Goal: Check status: Check status

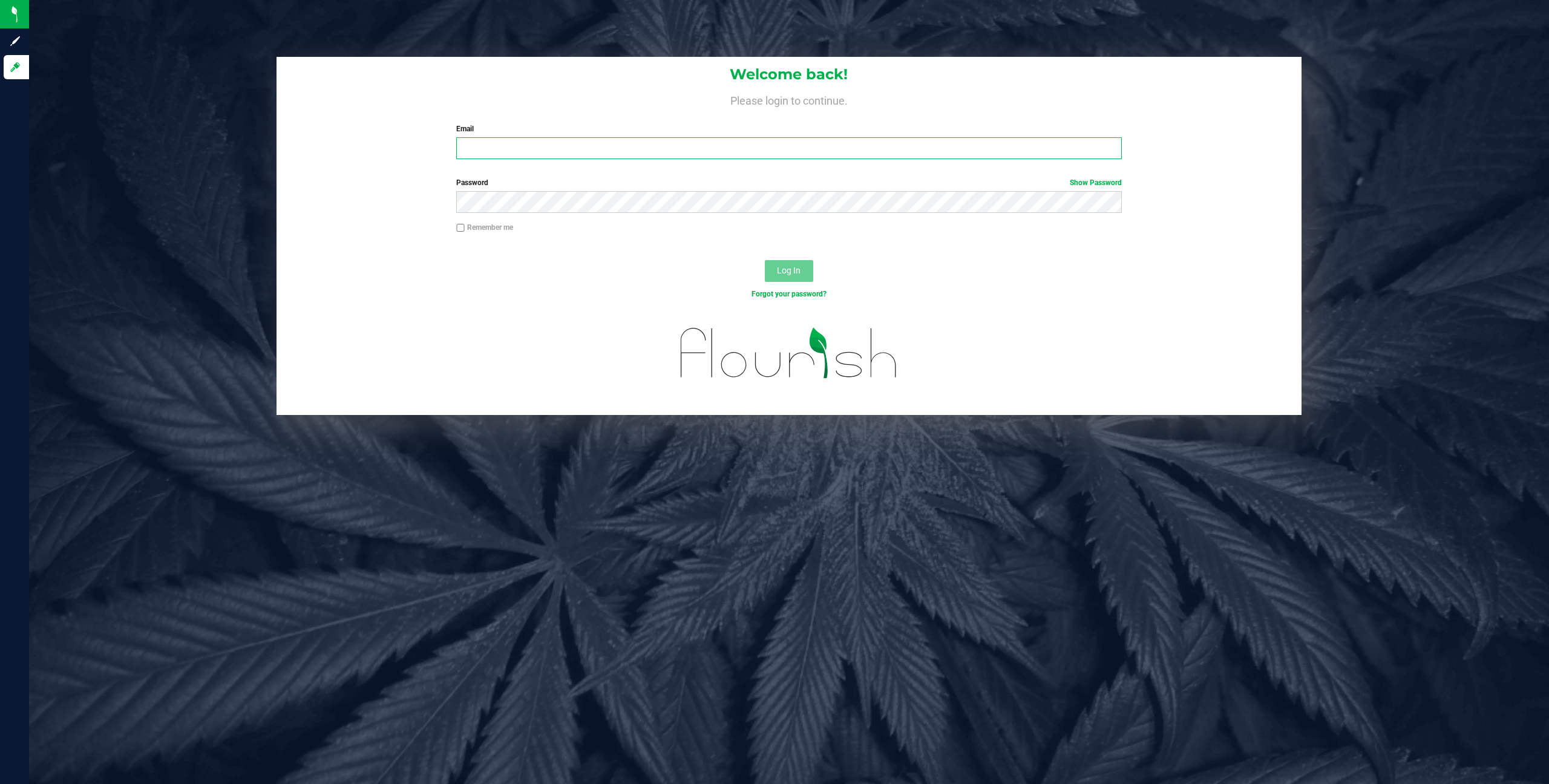
type input "[PERSON_NAME][EMAIL_ADDRESS][DOMAIN_NAME]"
click at [815, 255] on div "Log In" at bounding box center [790, 275] width 1026 height 41
click at [807, 265] on button "Log In" at bounding box center [789, 271] width 48 height 22
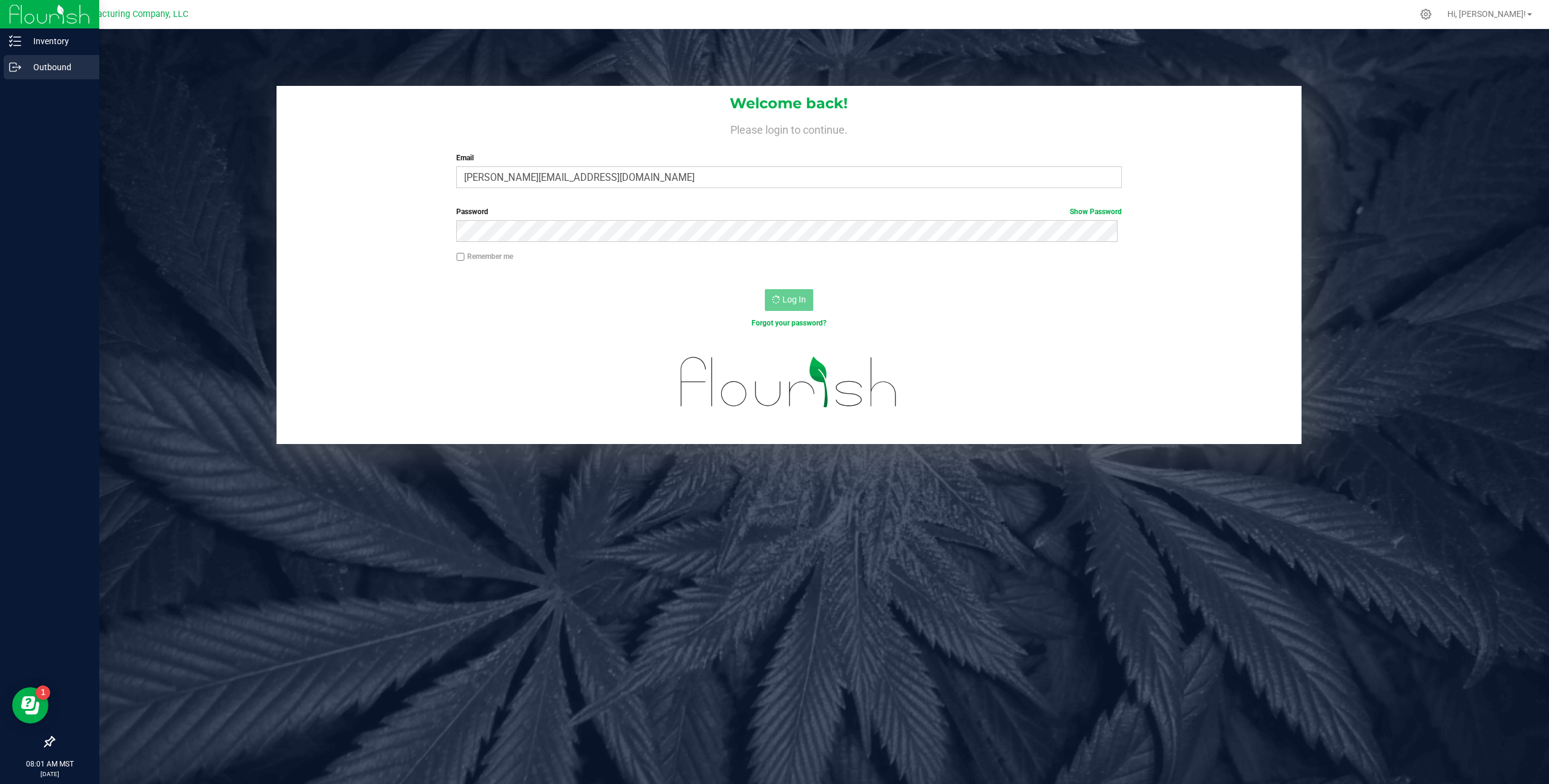
click at [59, 69] on p "Outbound" at bounding box center [57, 67] width 72 height 14
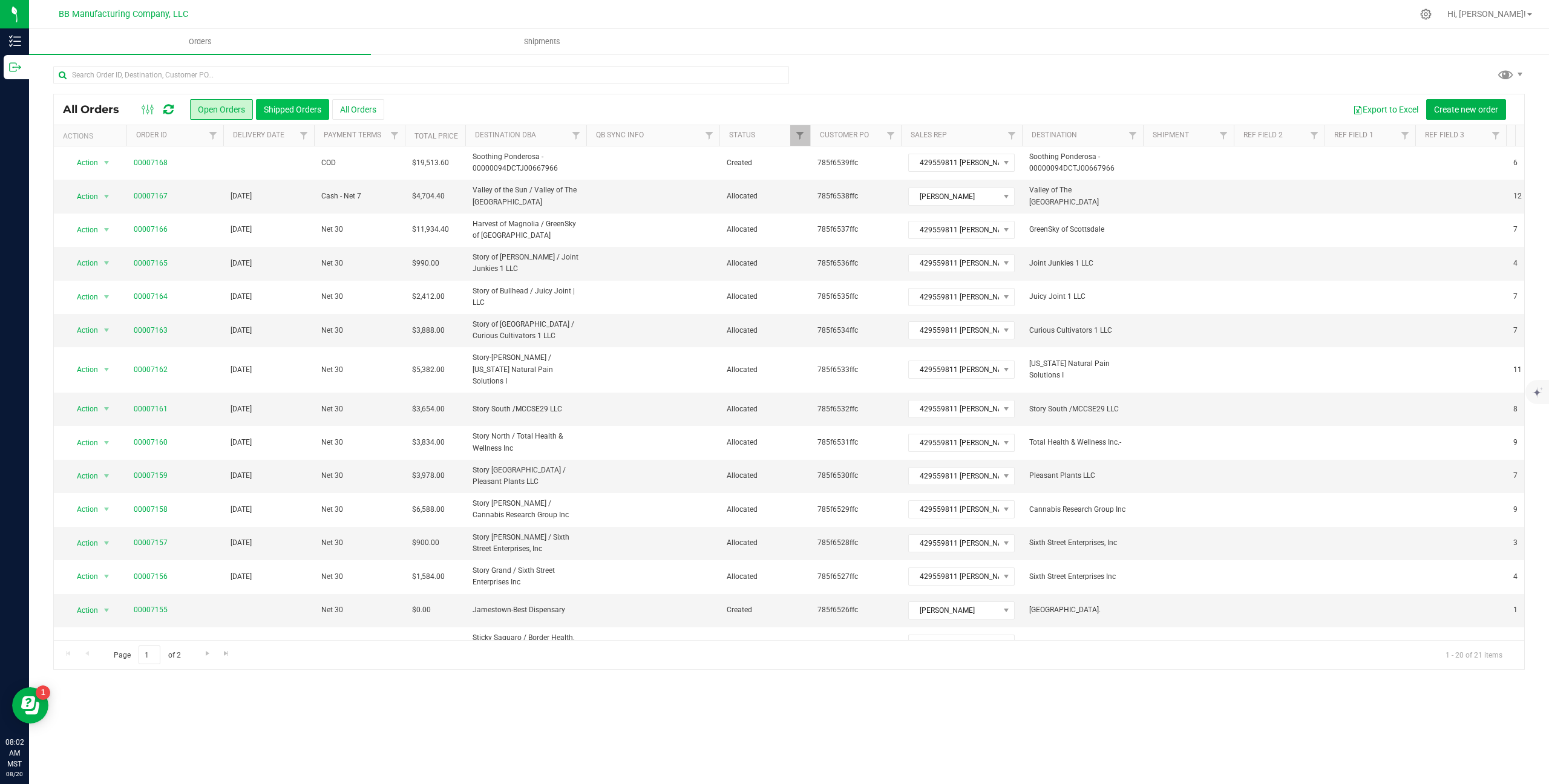
click at [284, 108] on button "Shipped Orders" at bounding box center [293, 110] width 73 height 21
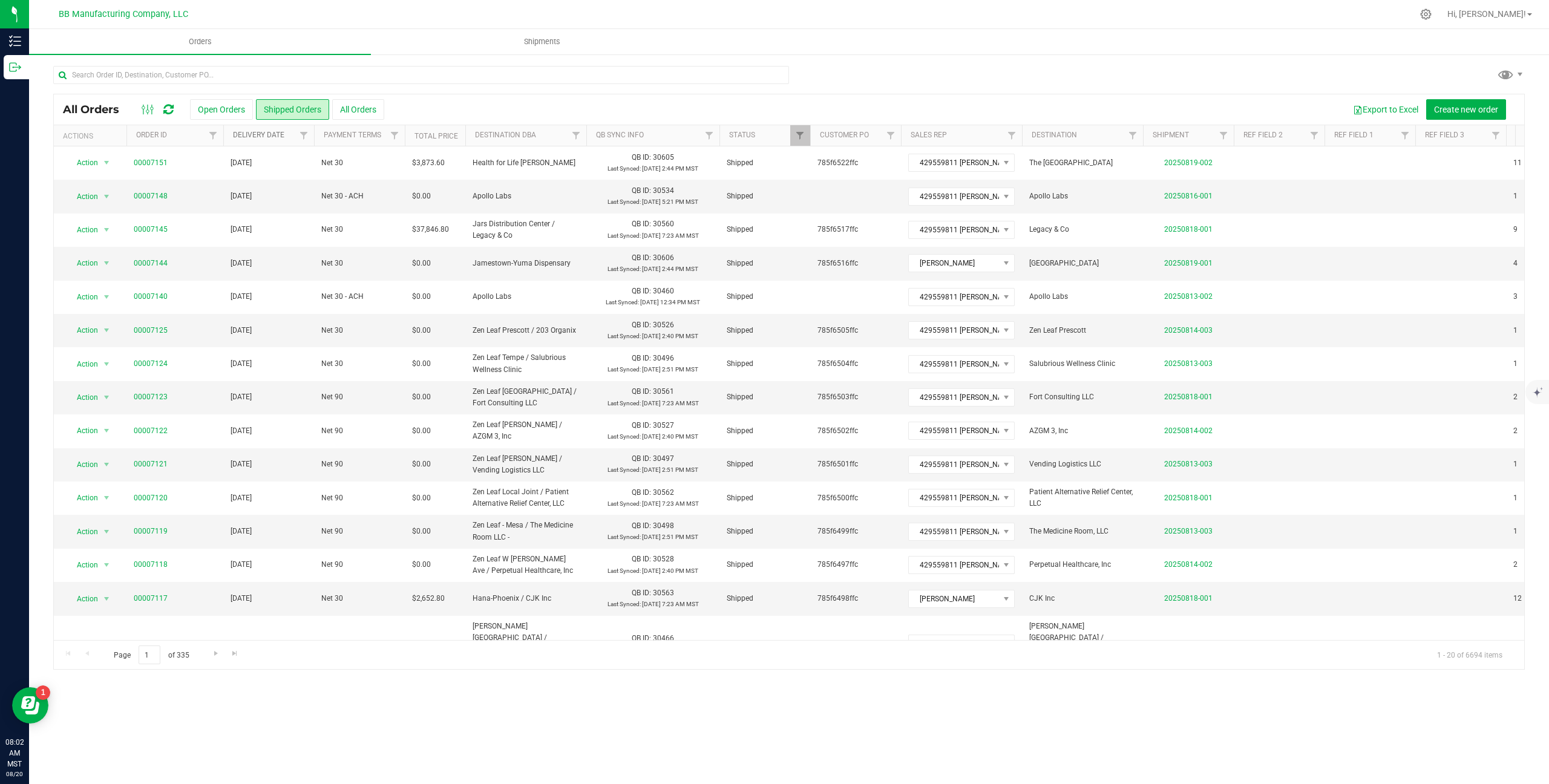
click at [267, 135] on link "Delivery Date" at bounding box center [259, 135] width 52 height 8
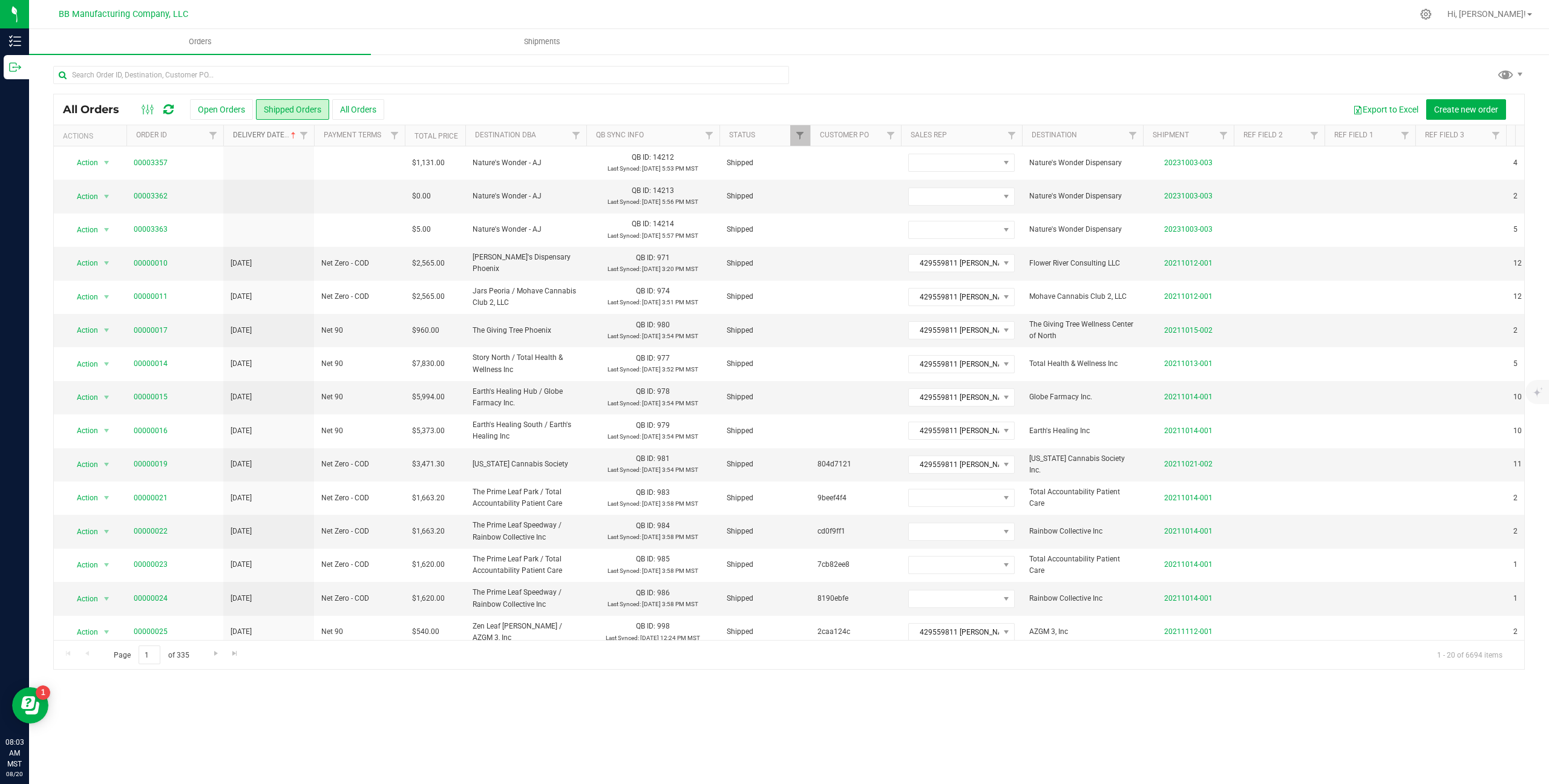
click at [267, 130] on link "Delivery Date" at bounding box center [266, 135] width 66 height 8
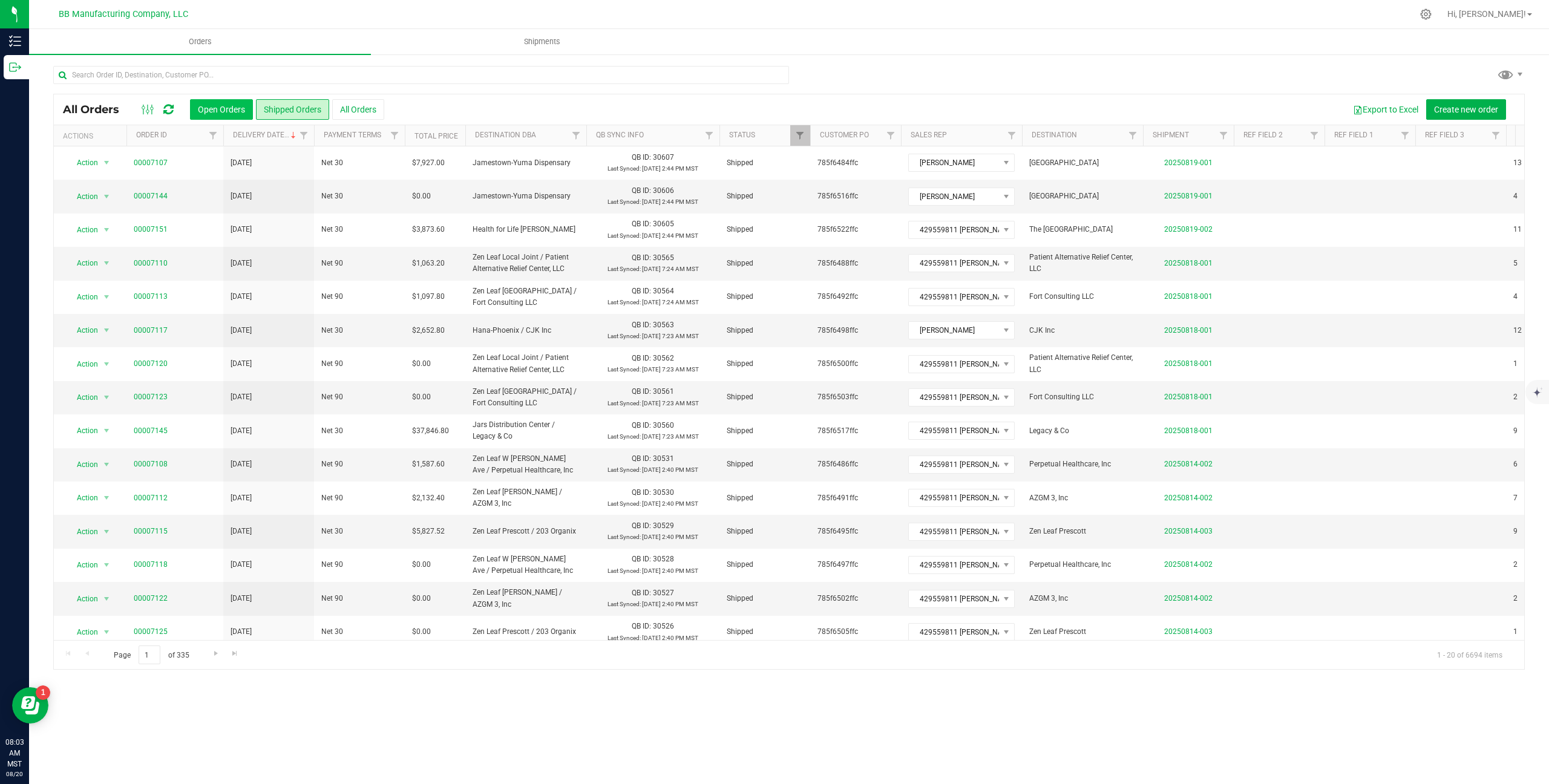
click at [238, 115] on button "Open Orders" at bounding box center [221, 110] width 63 height 21
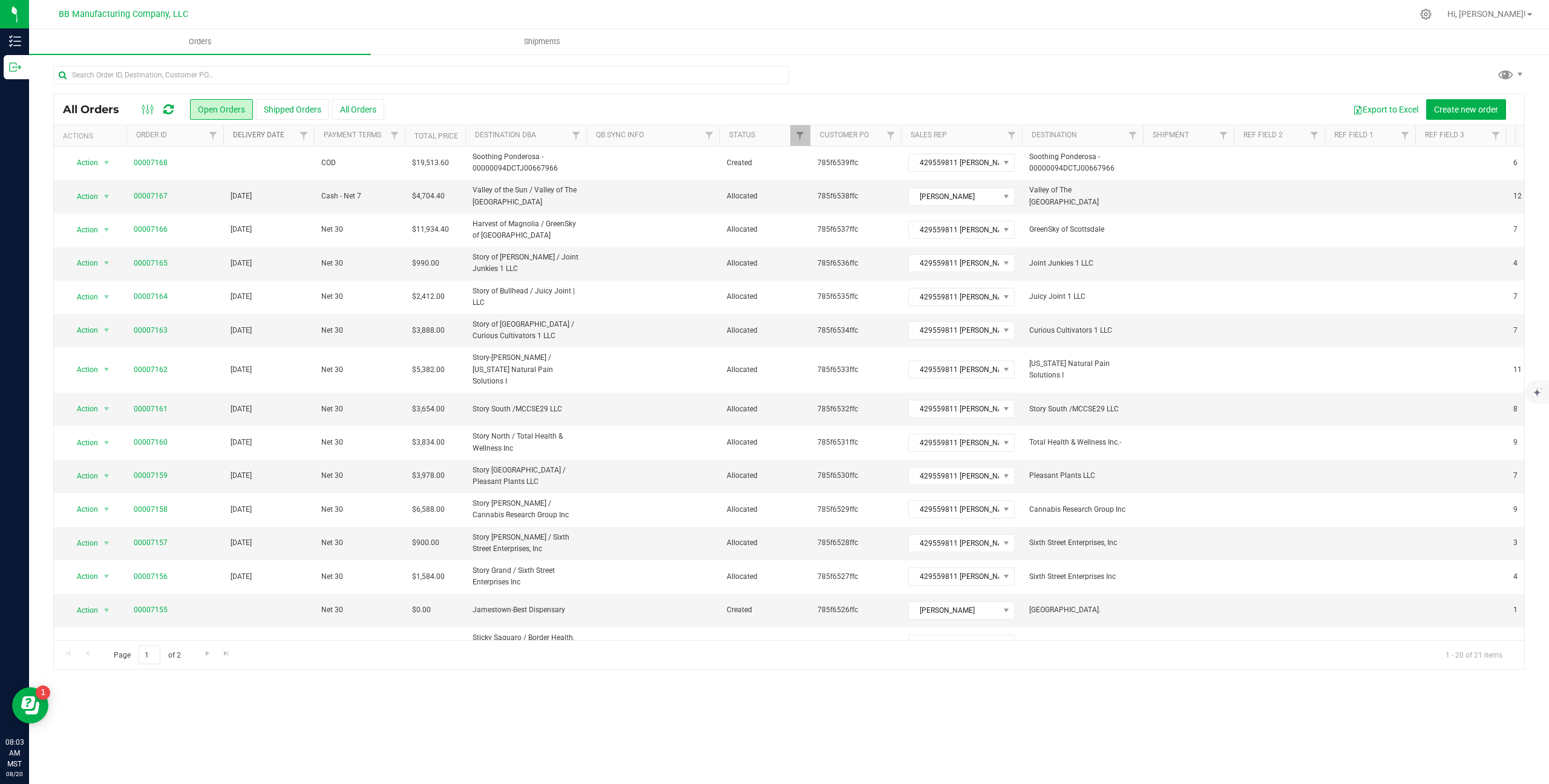
click at [275, 138] on link "Delivery Date" at bounding box center [259, 135] width 52 height 8
